Goal: Navigation & Orientation: Find specific page/section

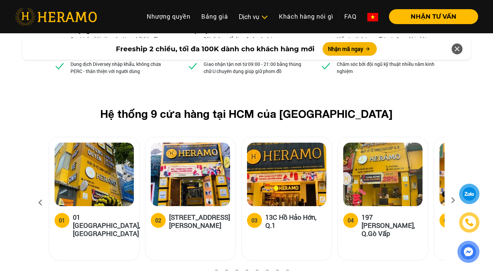
click at [93, 213] on h5 "01 [GEOGRAPHIC_DATA], [GEOGRAPHIC_DATA]" at bounding box center [106, 225] width 67 height 24
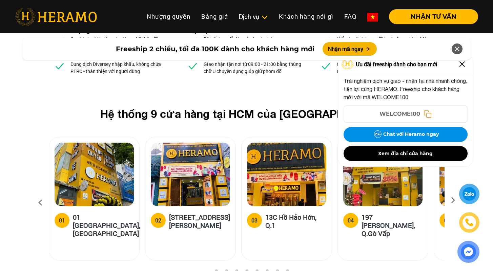
click at [105, 142] on img at bounding box center [94, 173] width 79 height 63
click at [487, 107] on div "Hệ thống 9 cửa hàng tại HCM của HERAMO 01 01 [GEOGRAPHIC_DATA], Q.[GEOGRAPHIC_D…" at bounding box center [246, 187] width 493 height 161
click at [183, 213] on h5 "[STREET_ADDRESS][PERSON_NAME]" at bounding box center [199, 221] width 61 height 16
click at [292, 206] on div "03 13C Hồ Hảo Hớn, Q.1" at bounding box center [287, 233] width 90 height 54
click at [463, 66] on img at bounding box center [462, 64] width 11 height 11
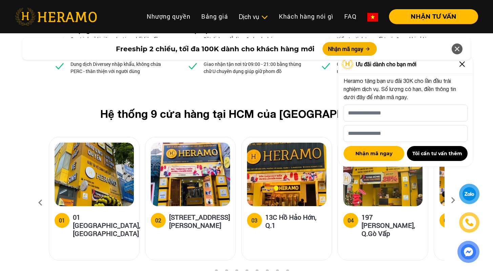
click at [463, 64] on img at bounding box center [462, 64] width 11 height 11
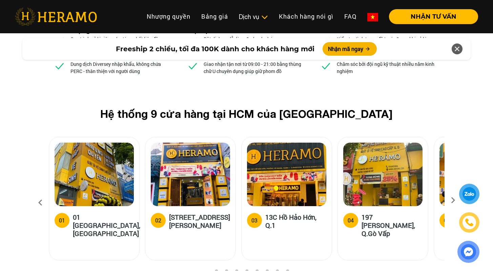
click at [401, 142] on img at bounding box center [383, 173] width 79 height 63
